Goal: Register for event/course

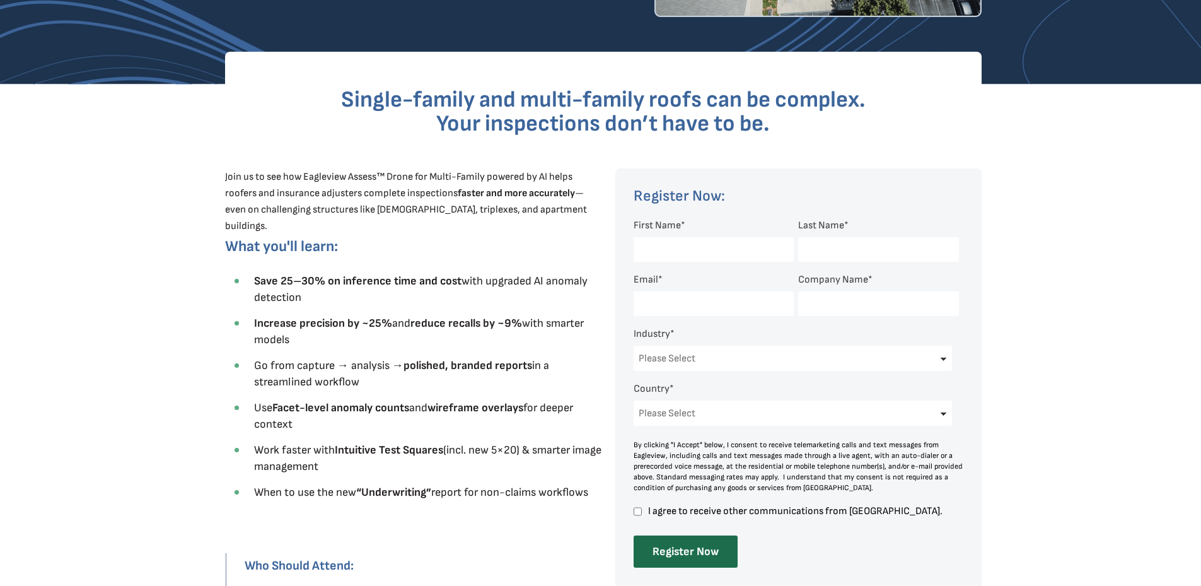
scroll to position [315, 0]
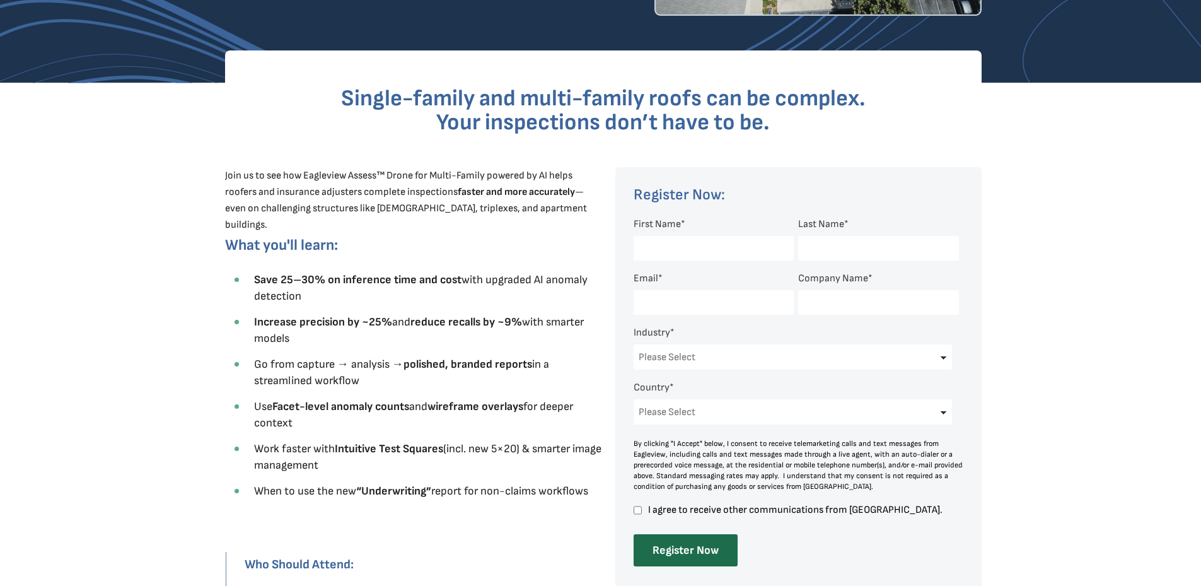
click at [671, 245] on input "First Name *" at bounding box center [714, 248] width 160 height 25
type input "[PERSON_NAME]"
click at [824, 250] on input "Last Name *" at bounding box center [878, 248] width 160 height 25
type input "Rosenhaus"
click at [700, 306] on input "Email *" at bounding box center [714, 302] width 160 height 25
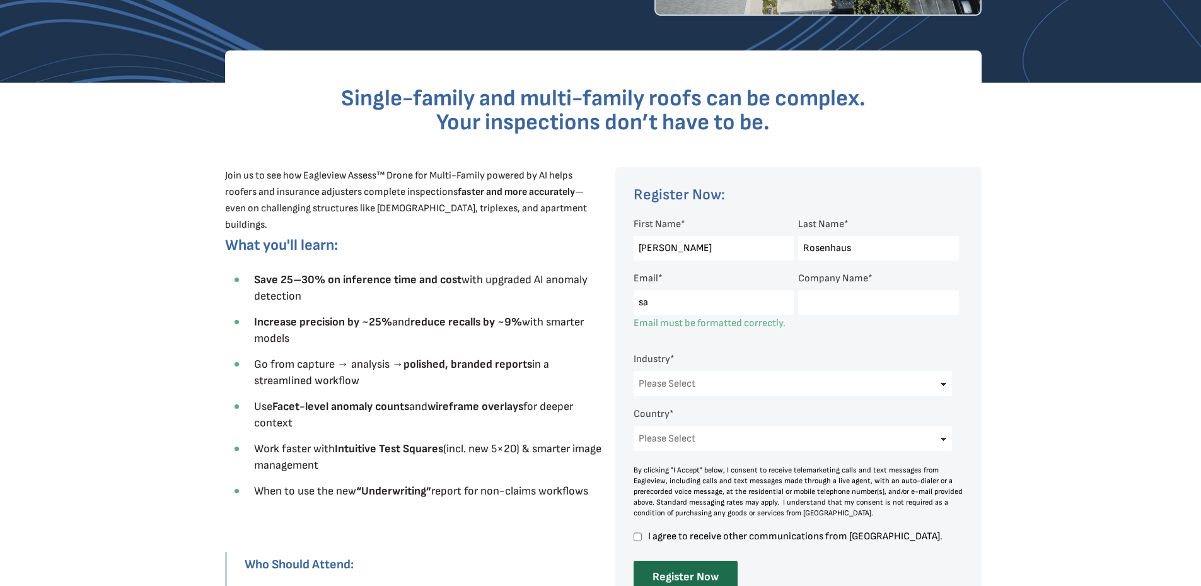
type input "[PERSON_NAME][EMAIL_ADDRESS][PERSON_NAME][DOMAIN_NAME]"
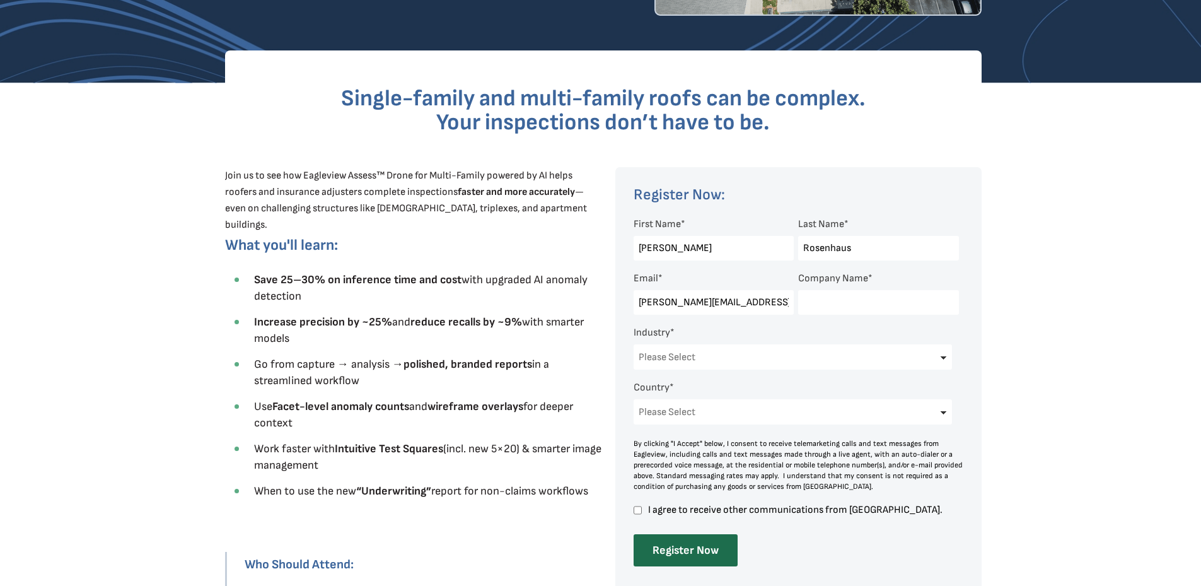
click at [844, 303] on input "Company Name *" at bounding box center [878, 302] width 160 height 25
type input "UPFRO Associates"
click at [770, 362] on select "Please Select Architects & Engineering Construction Electric/Gas Utilities Gove…" at bounding box center [793, 356] width 319 height 25
select select "Insurance"
click at [634, 344] on select "Please Select Architects & Engineering Construction Electric/Gas Utilities Gove…" at bounding box center [793, 356] width 319 height 25
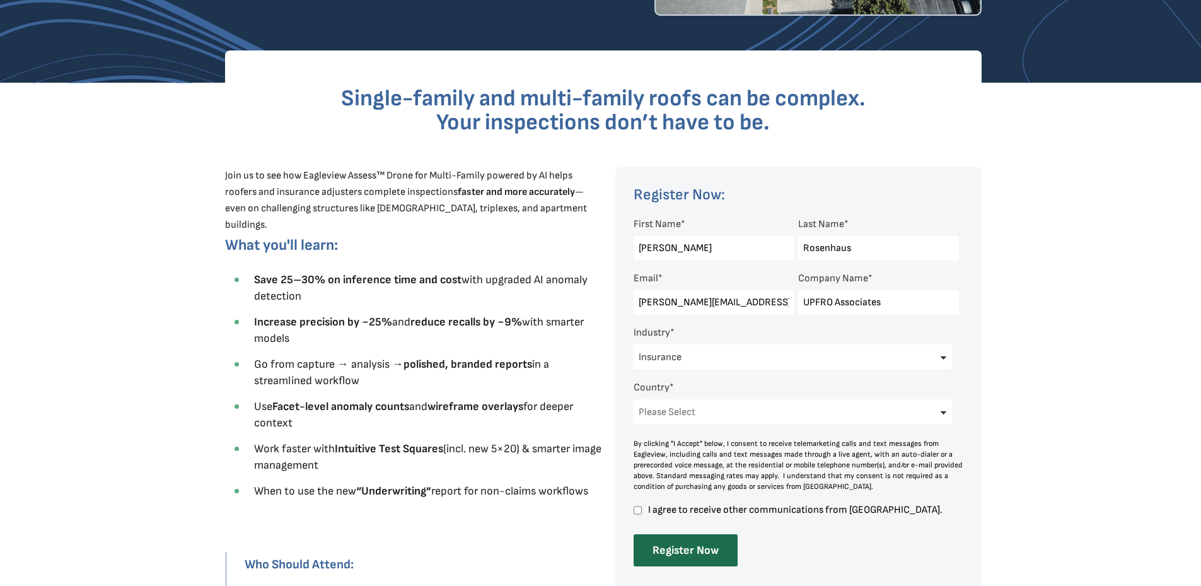
click at [696, 409] on select "Please Select [GEOGRAPHIC_DATA] [GEOGRAPHIC_DATA] [GEOGRAPHIC_DATA] [GEOGRAPHIC…" at bounding box center [793, 411] width 319 height 25
select select "[GEOGRAPHIC_DATA]"
click at [634, 399] on select "Please Select [GEOGRAPHIC_DATA] [GEOGRAPHIC_DATA] [GEOGRAPHIC_DATA] [GEOGRAPHIC…" at bounding box center [793, 411] width 319 height 25
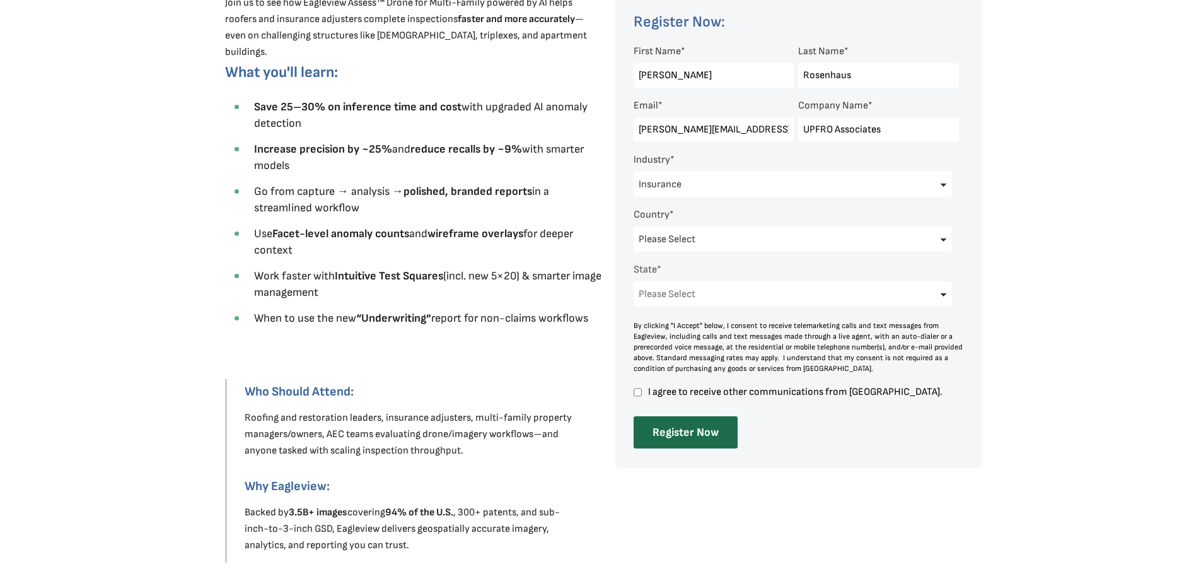
scroll to position [504, 0]
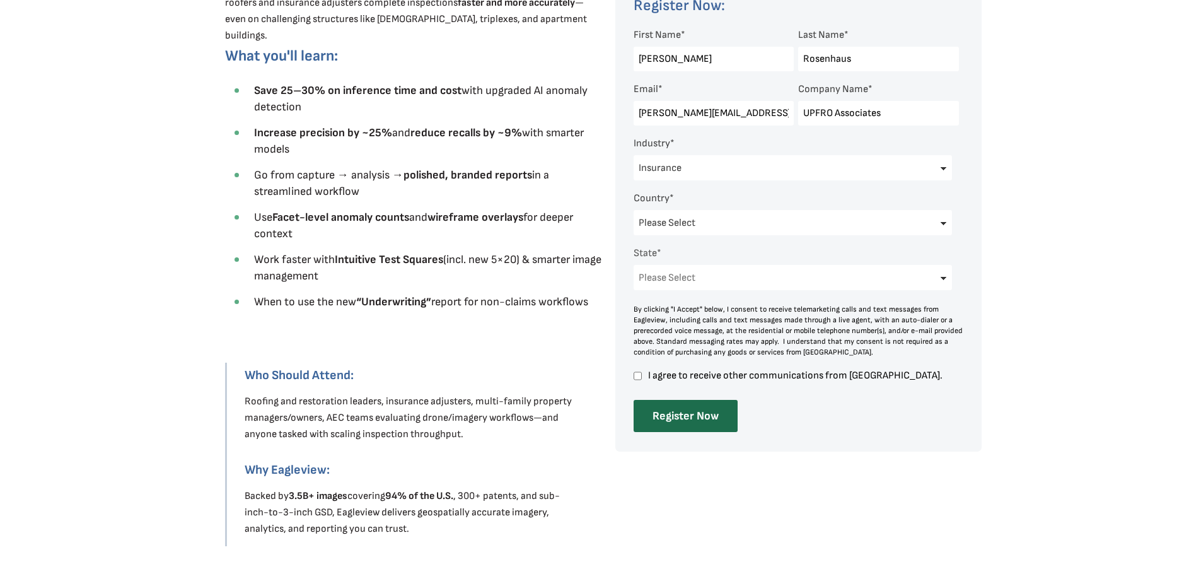
click at [637, 375] on input "I agree to receive other communications from [GEOGRAPHIC_DATA]." at bounding box center [638, 375] width 8 height 11
checkbox input "true"
click at [678, 271] on select "Please Select [US_STATE] [US_STATE] [GEOGRAPHIC_DATA] [US_STATE] [US_STATE] [GE…" at bounding box center [793, 277] width 319 height 25
select select "[US_STATE]"
click at [634, 265] on select "Please Select [US_STATE] [US_STATE] [GEOGRAPHIC_DATA] [US_STATE] [US_STATE] [GE…" at bounding box center [793, 277] width 319 height 25
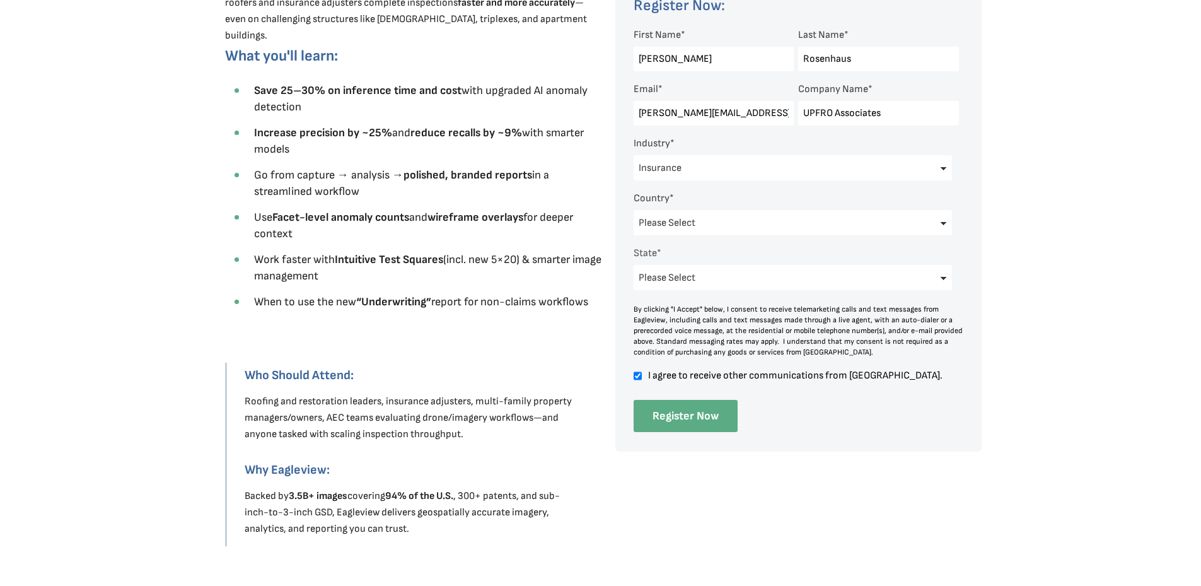
click at [667, 424] on input "Register Now" at bounding box center [686, 416] width 104 height 32
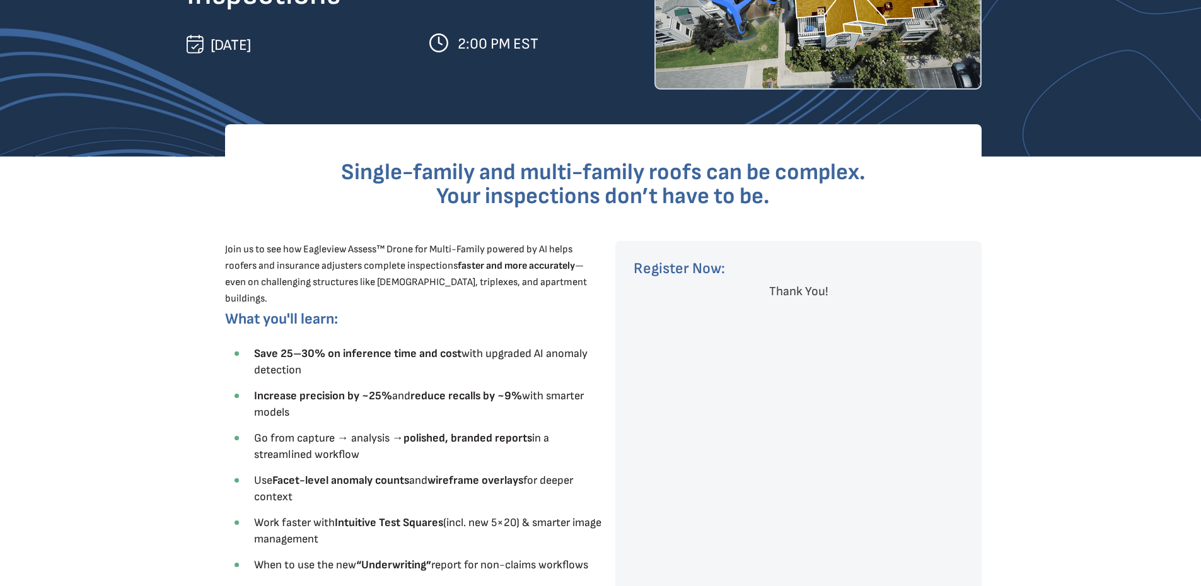
scroll to position [83, 0]
